Goal: Find specific page/section

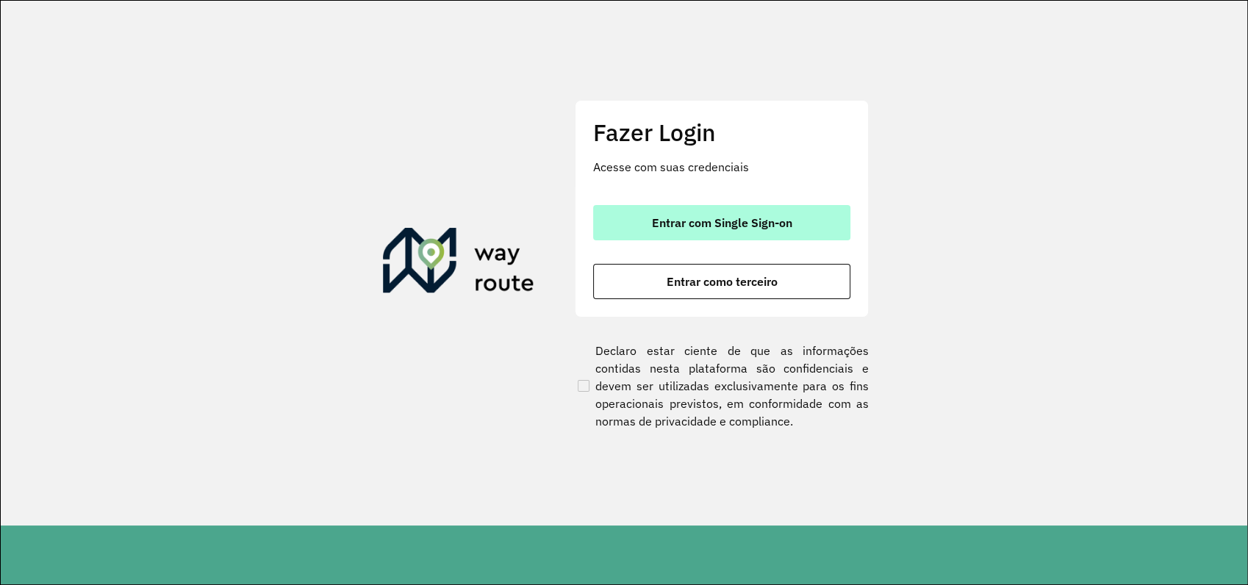
click at [745, 223] on span "Entrar com Single Sign-on" at bounding box center [722, 223] width 140 height 12
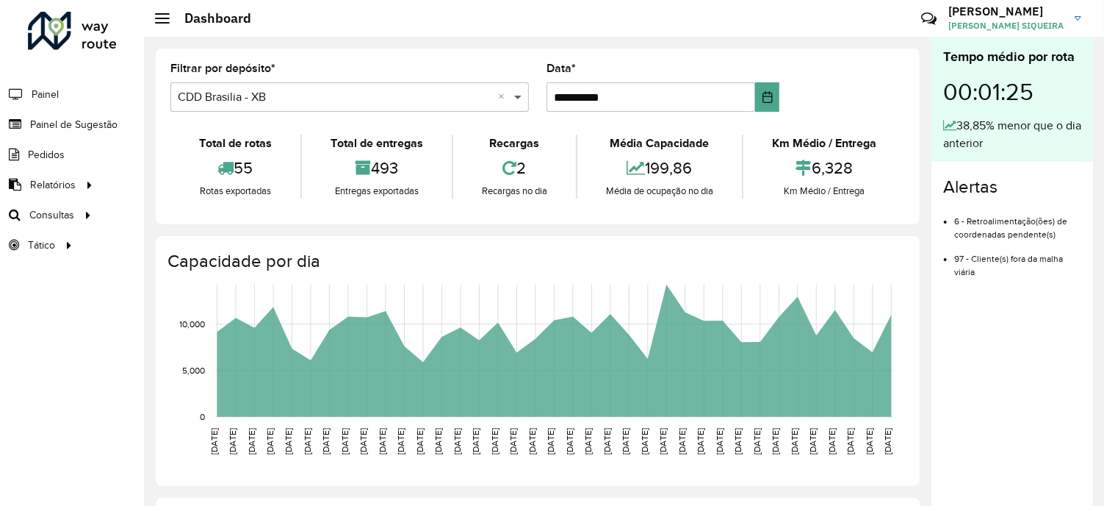
click at [515, 96] on span at bounding box center [520, 97] width 18 height 18
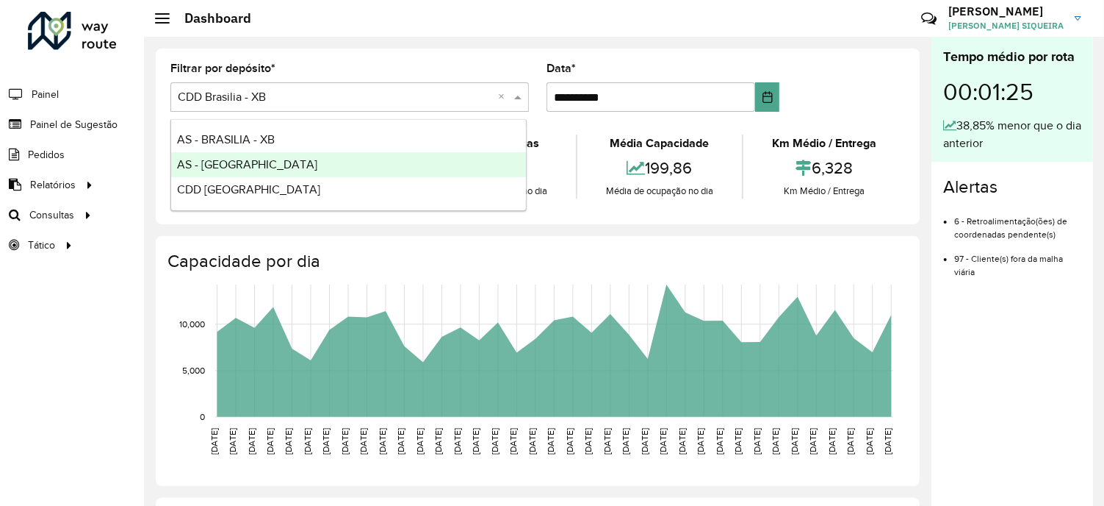
click at [248, 163] on span "AS - [GEOGRAPHIC_DATA]" at bounding box center [247, 164] width 140 height 12
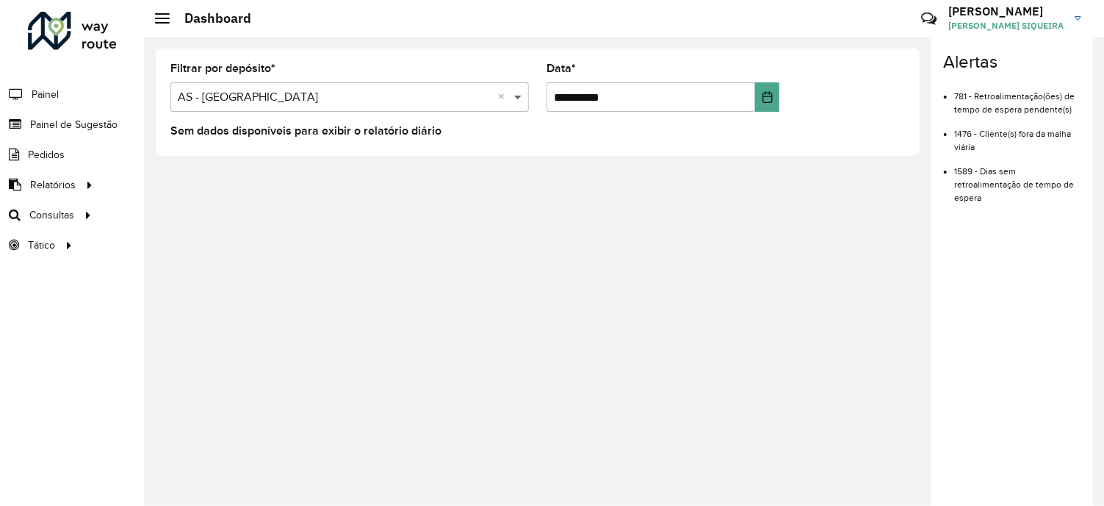
click at [514, 88] on div "Selecione um depósito × AS - RONDONOPOLIS ×" at bounding box center [349, 96] width 359 height 29
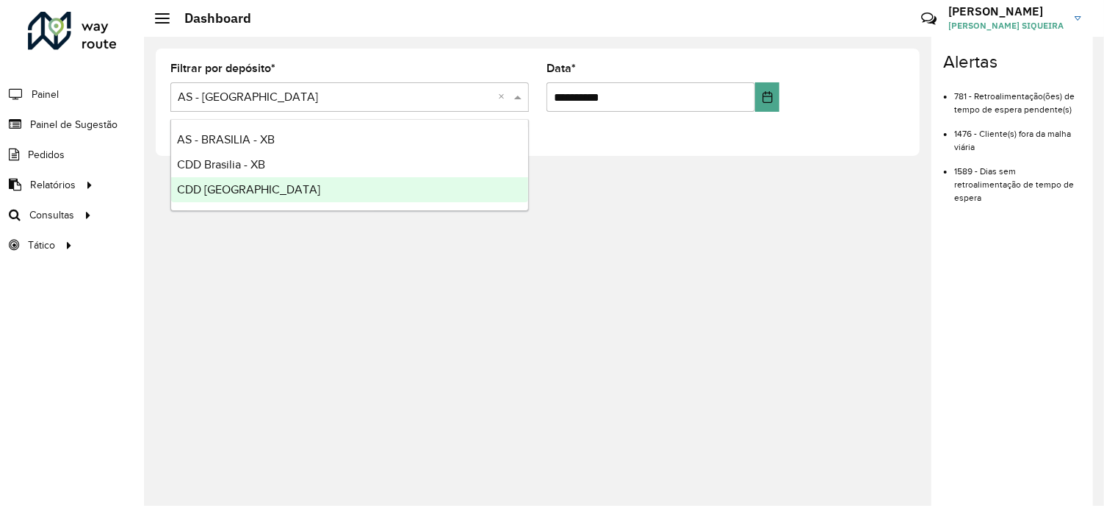
click at [263, 181] on div "CDD [GEOGRAPHIC_DATA]" at bounding box center [349, 189] width 357 height 25
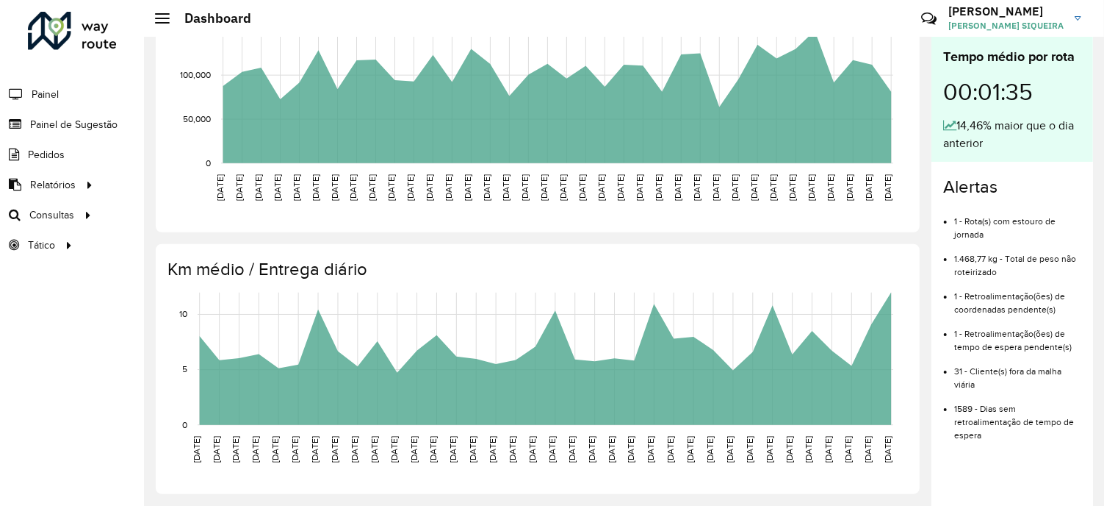
scroll to position [6, 0]
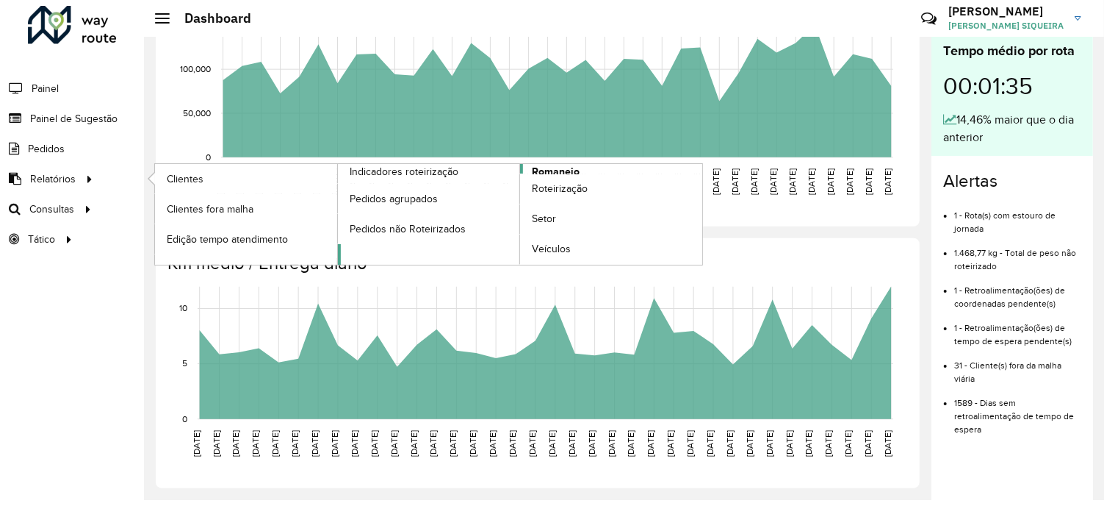
click at [569, 169] on span "Romaneio" at bounding box center [556, 171] width 48 height 15
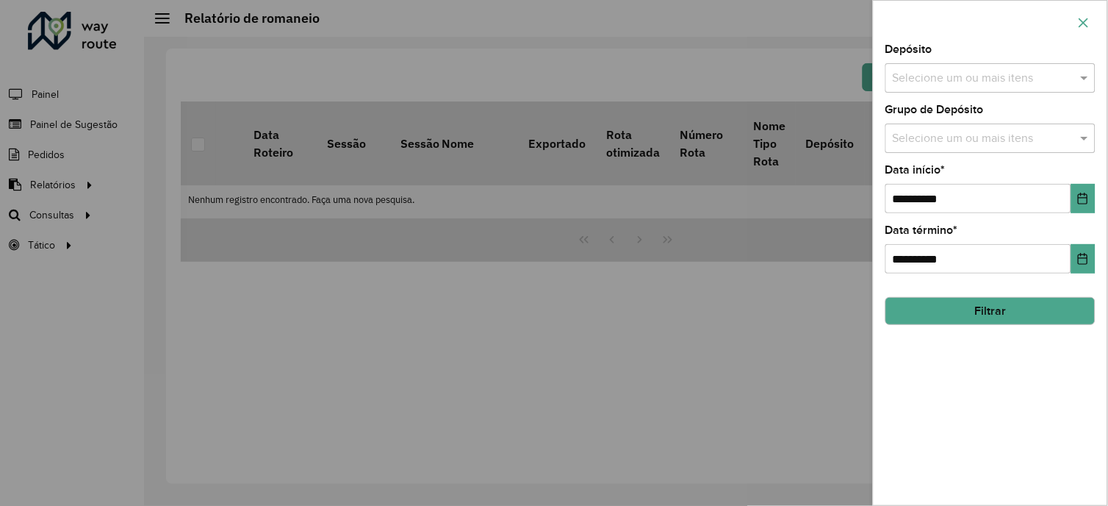
click at [1088, 21] on icon "button" at bounding box center [1084, 23] width 12 height 12
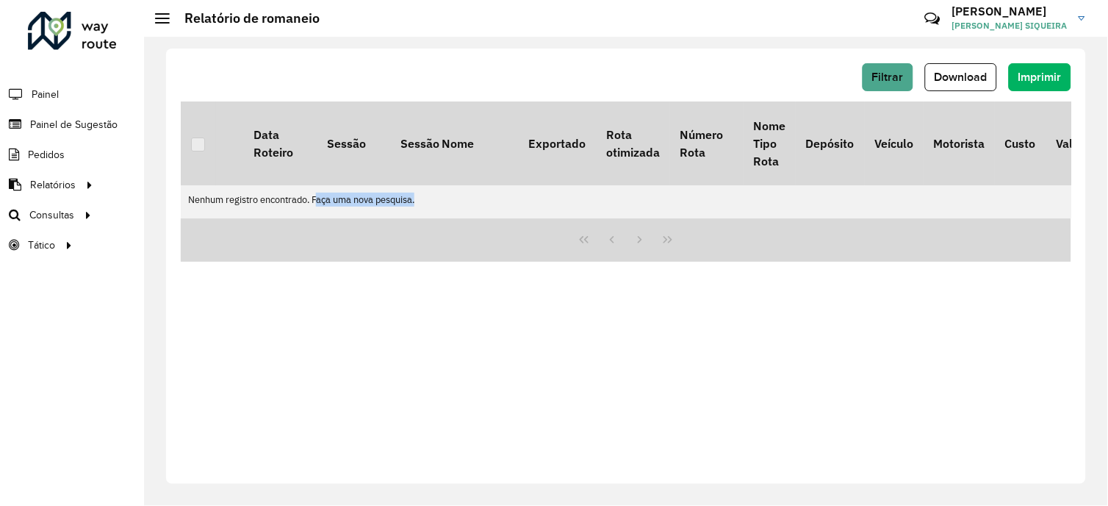
drag, startPoint x: 320, startPoint y: 203, endPoint x: 468, endPoint y: 201, distance: 147.7
click at [468, 201] on td "Nenhum registro encontrado. Faça uma nova pesquisa." at bounding box center [735, 199] width 1108 height 29
click at [1082, 18] on img at bounding box center [1082, 18] width 7 height 4
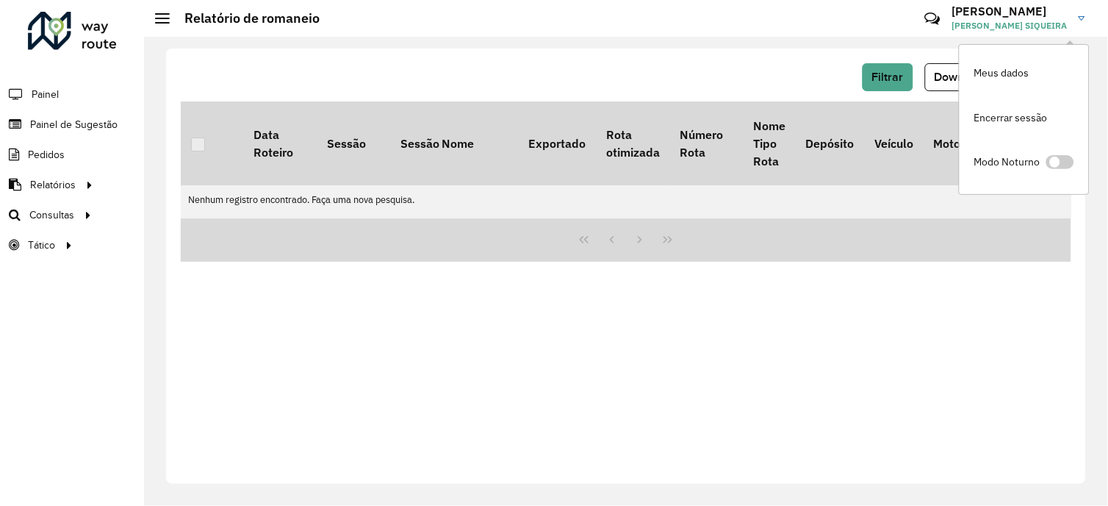
click at [1082, 18] on img at bounding box center [1082, 18] width 7 height 4
